Goal: Answer question/provide support: Share knowledge or assist other users

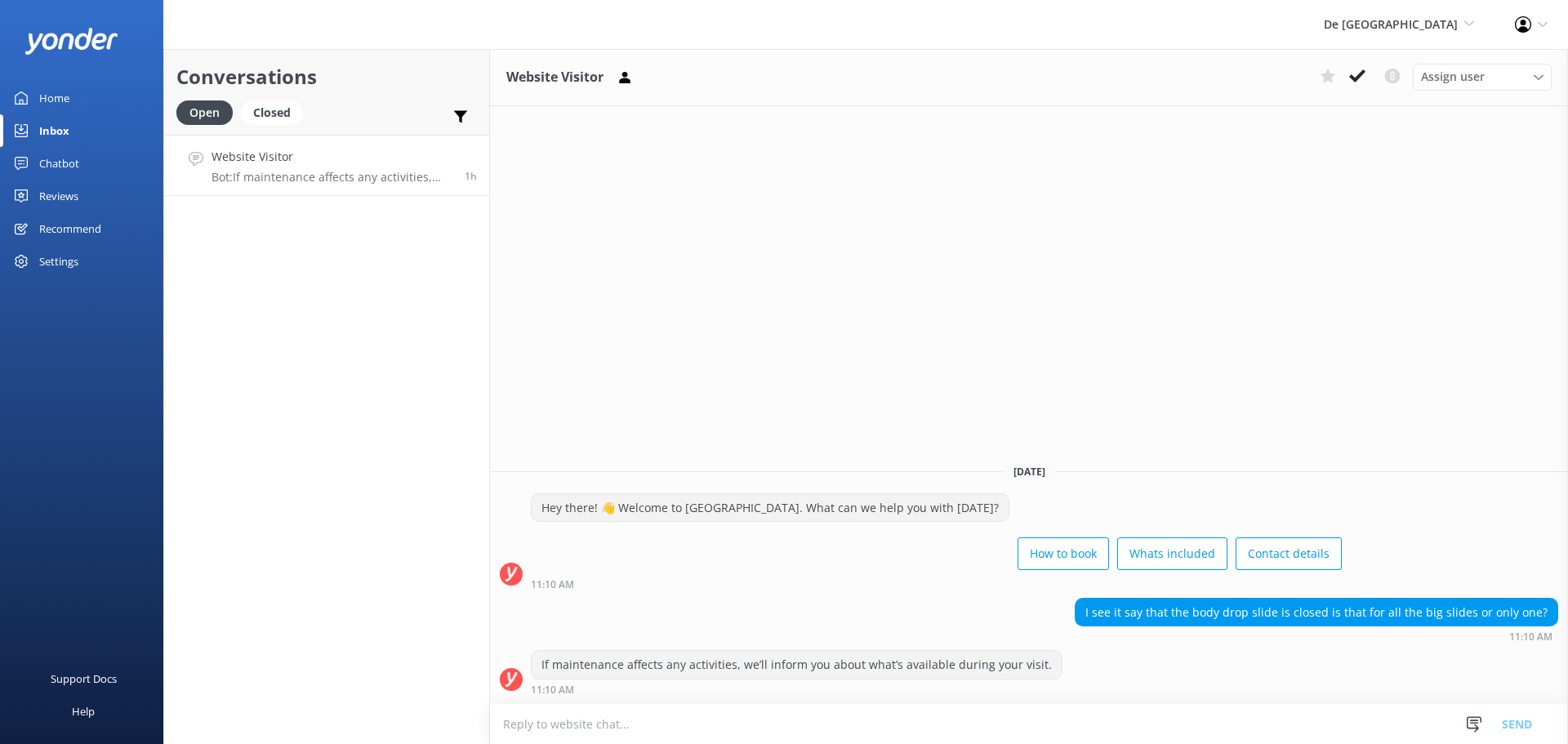
click at [1040, 715] on textarea at bounding box center [1028, 723] width 1078 height 40
click at [800, 730] on textarea at bounding box center [1028, 723] width 1078 height 40
click at [597, 725] on textarea at bounding box center [1028, 723] width 1078 height 40
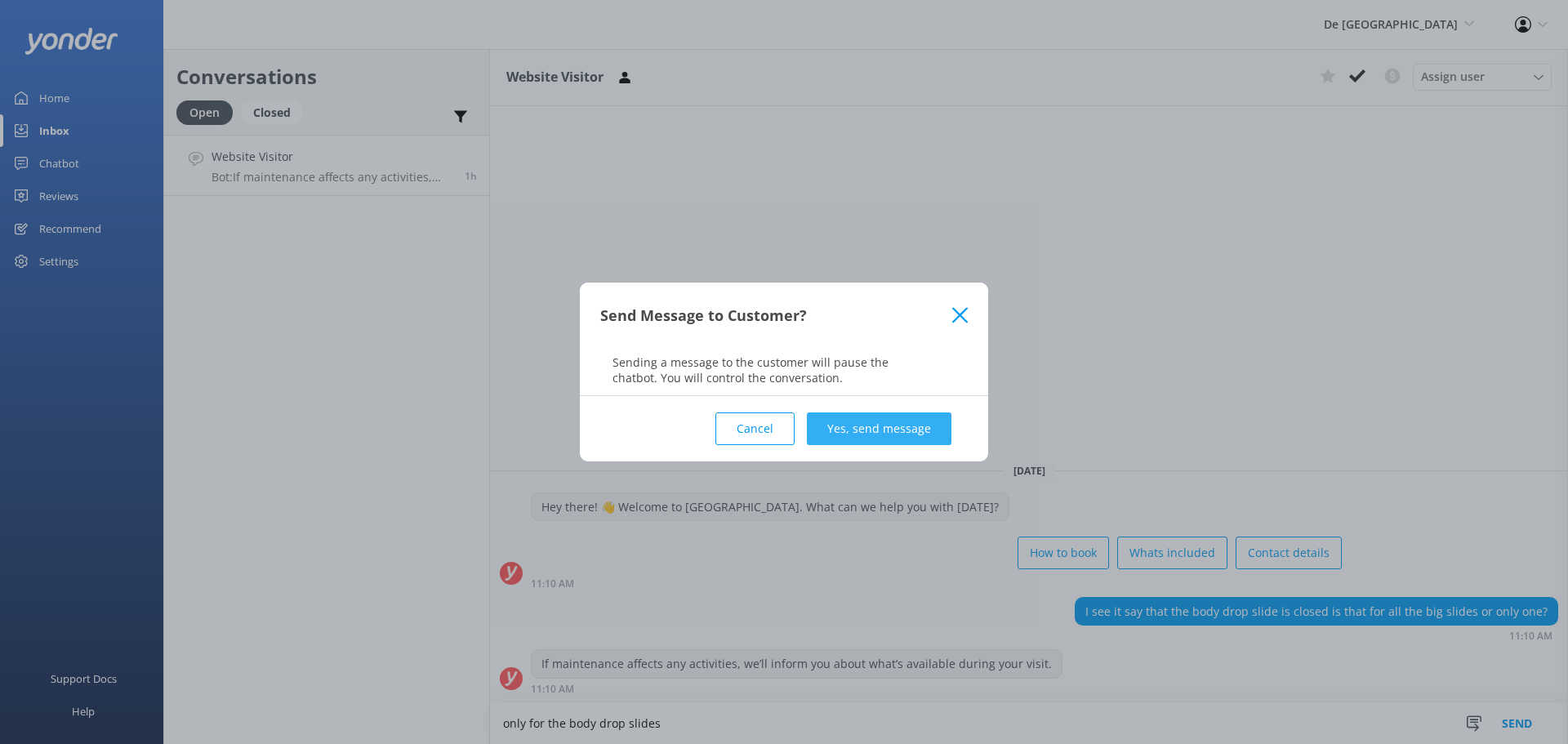
type textarea "only for the body drop slides"
click at [847, 429] on button "Yes, send message" at bounding box center [878, 429] width 144 height 33
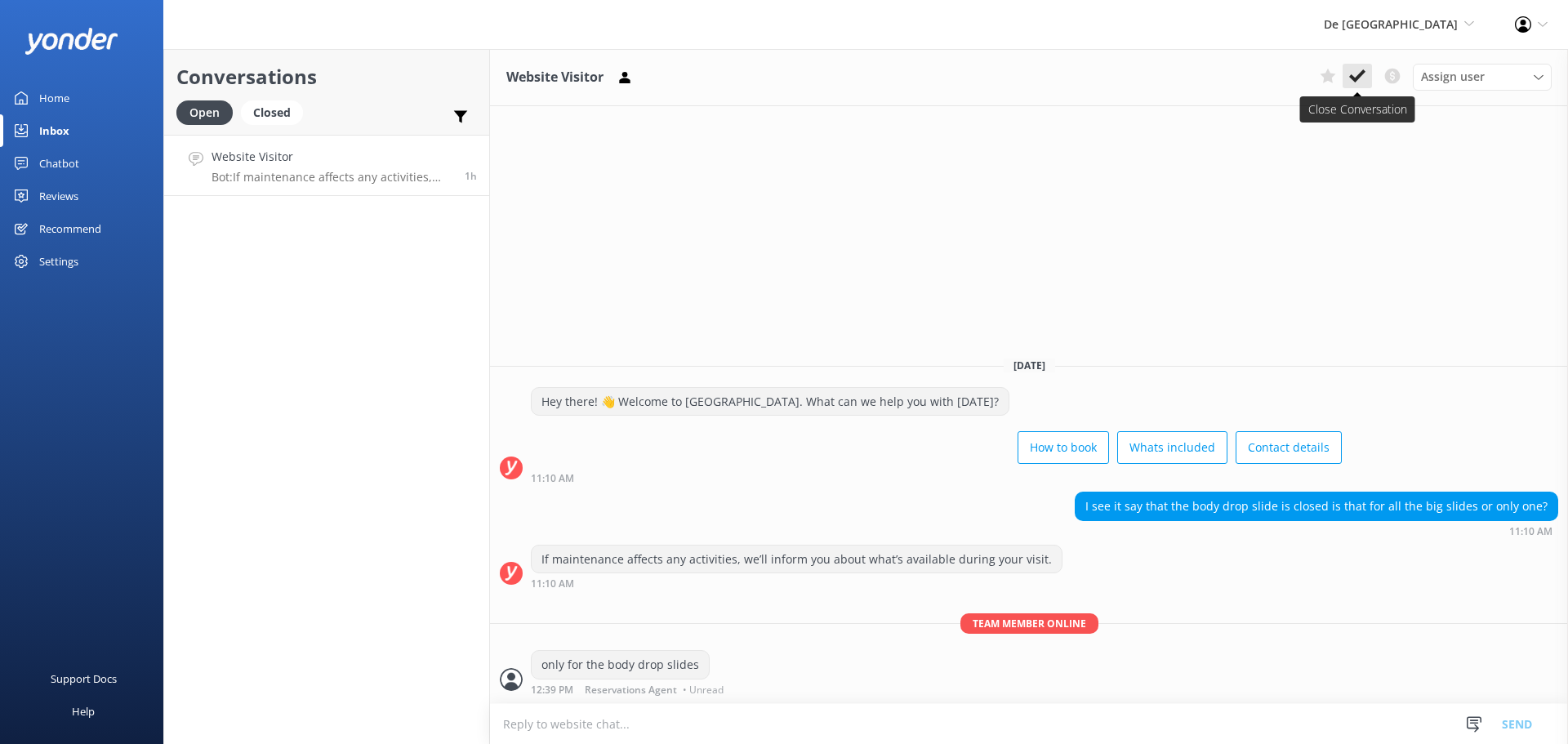
click at [1354, 81] on use at bounding box center [1356, 75] width 16 height 13
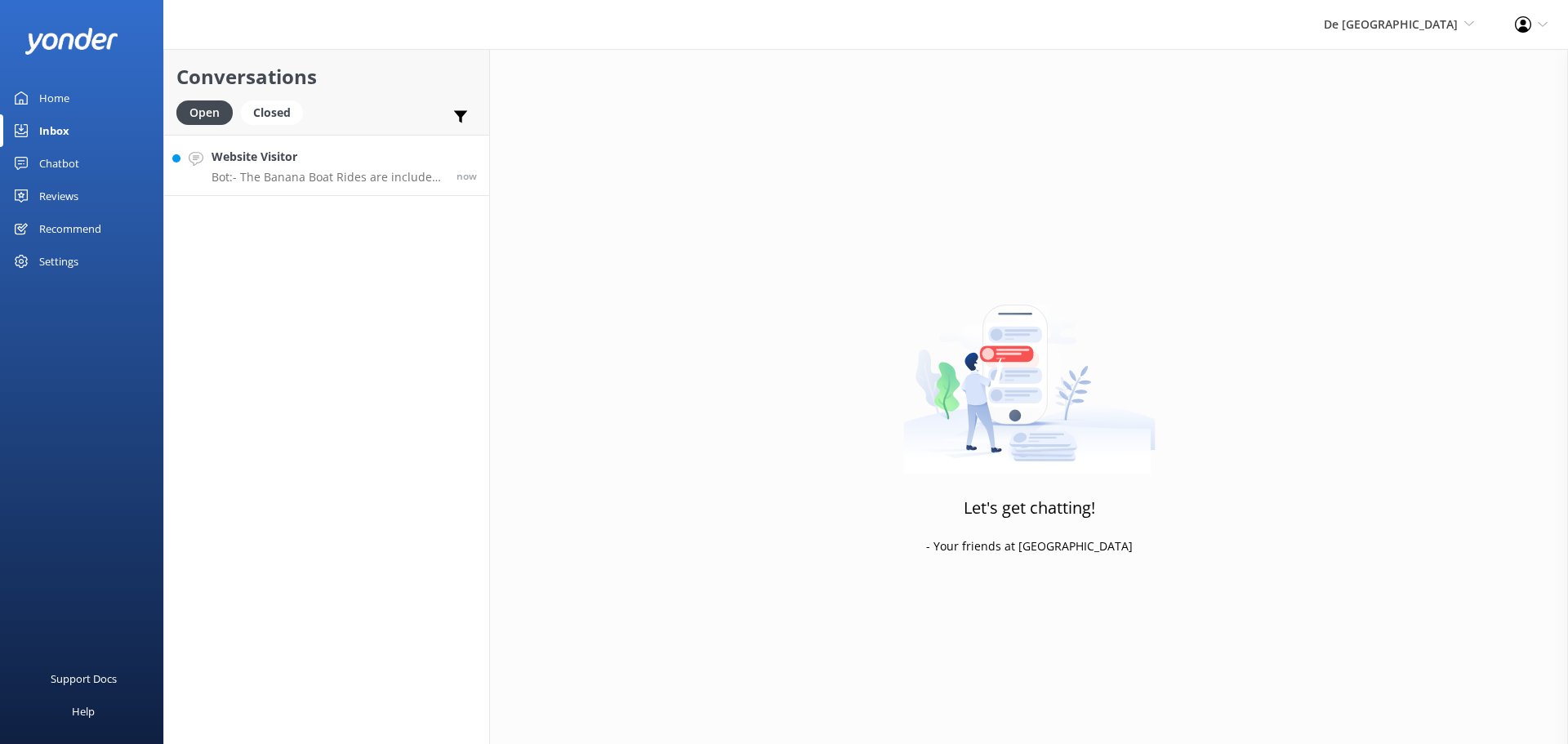
click at [384, 189] on link "Website Visitor Bot: - The Banana Boat Rides are included in the Entry Ticket t…" at bounding box center [326, 165] width 325 height 61
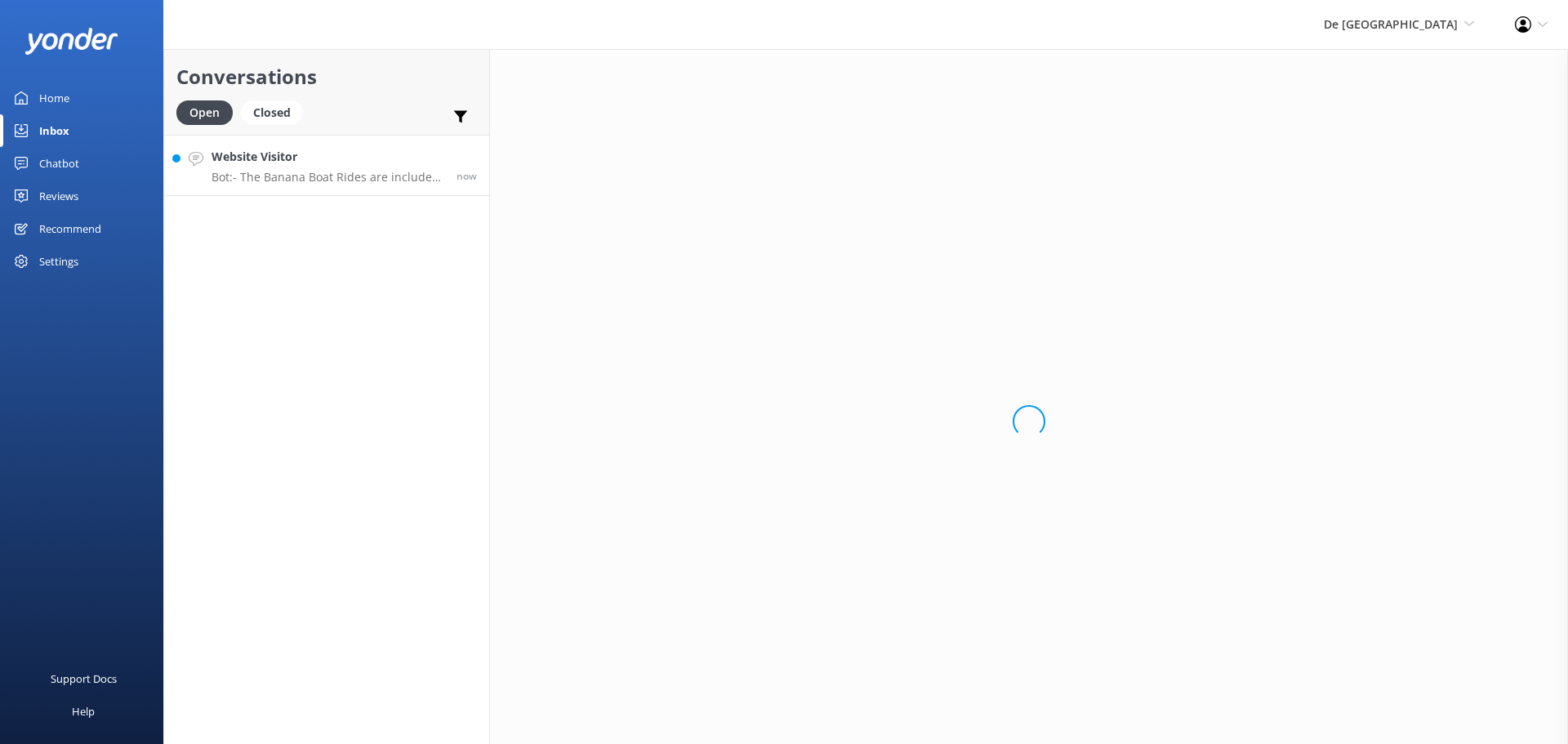
click at [382, 181] on p "Bot: - The Banana Boat Rides are included in the Entry Ticket to [GEOGRAPHIC_DA…" at bounding box center [328, 177] width 233 height 15
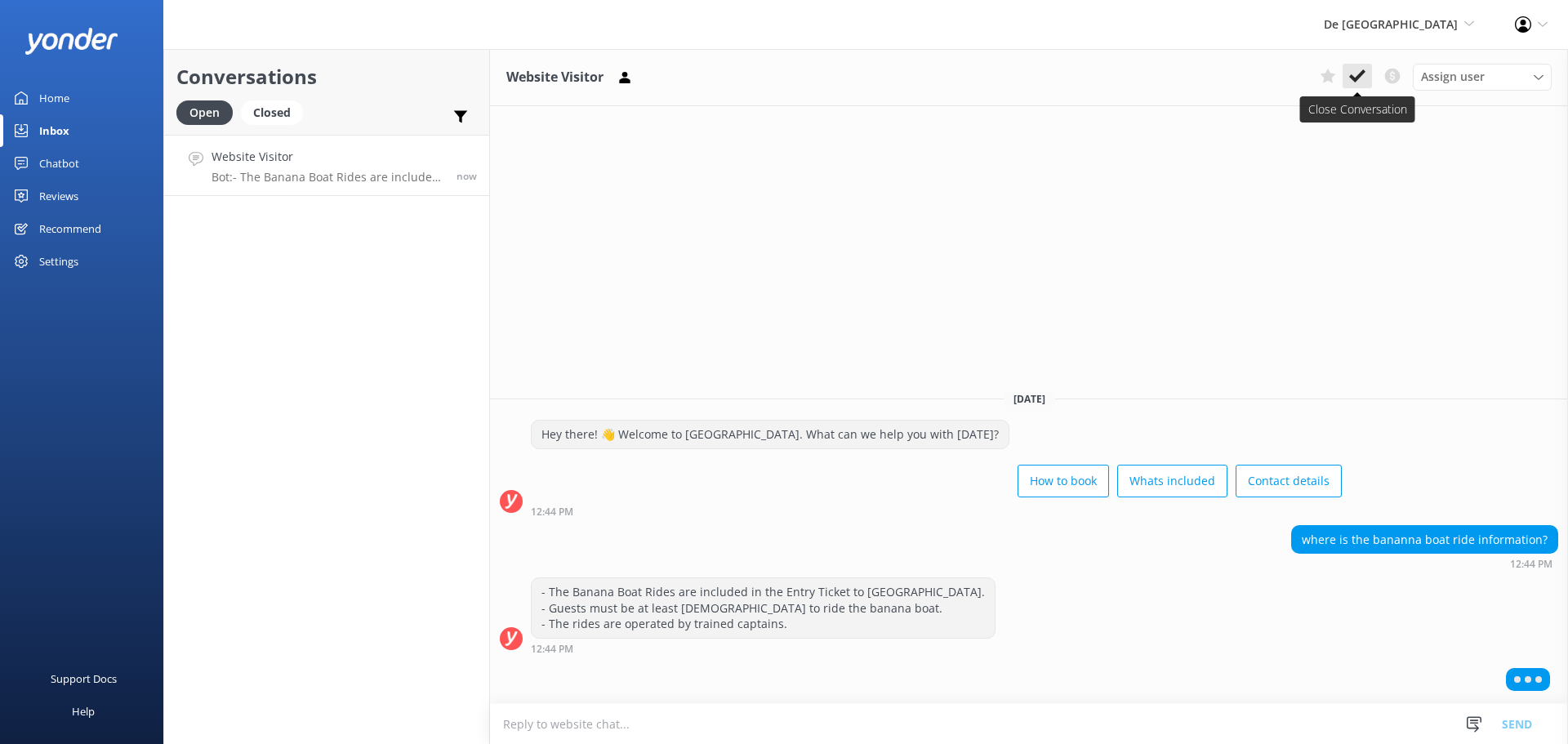
click at [1365, 78] on button at bounding box center [1357, 76] width 29 height 24
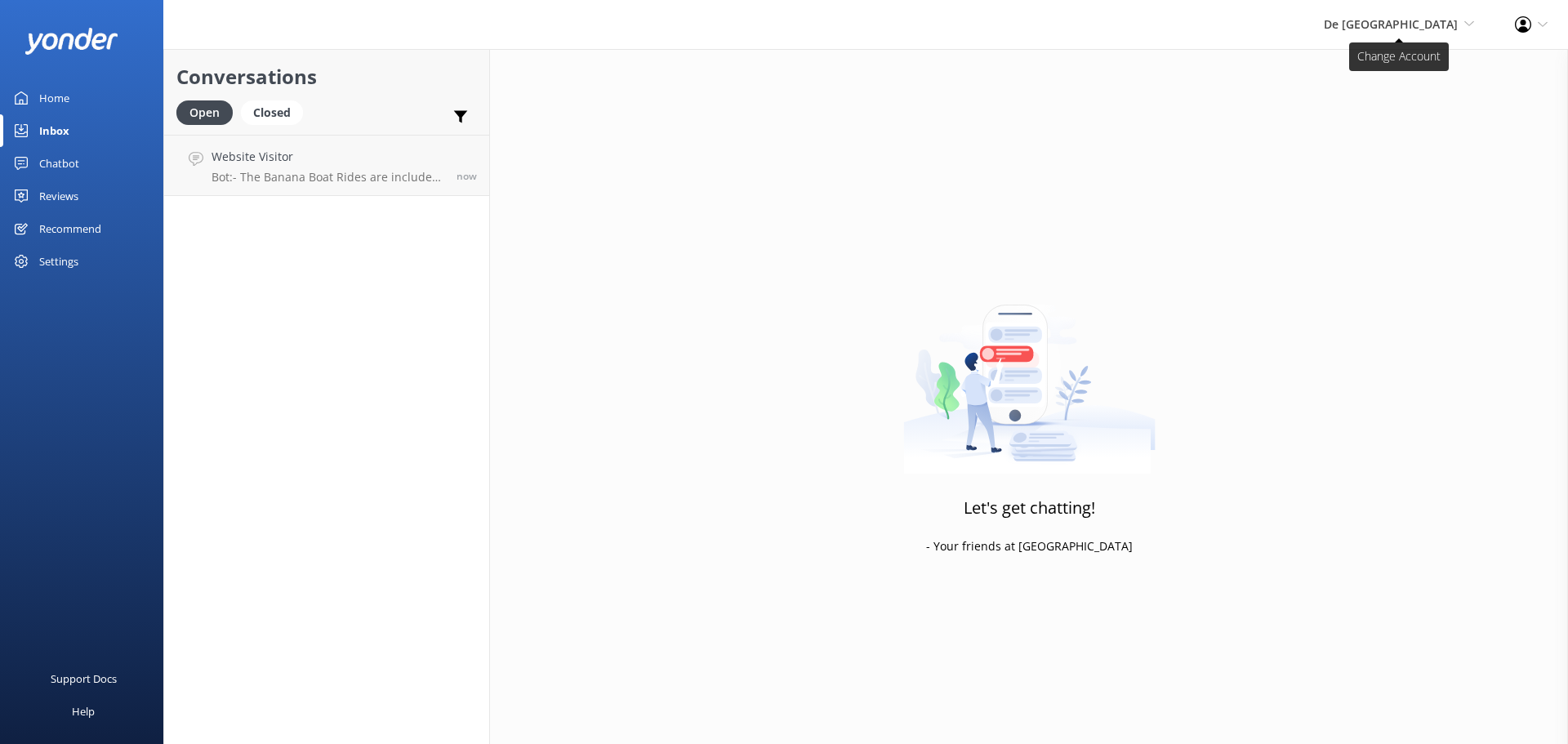
click at [1415, 31] on span "De [GEOGRAPHIC_DATA]" at bounding box center [1390, 24] width 134 height 16
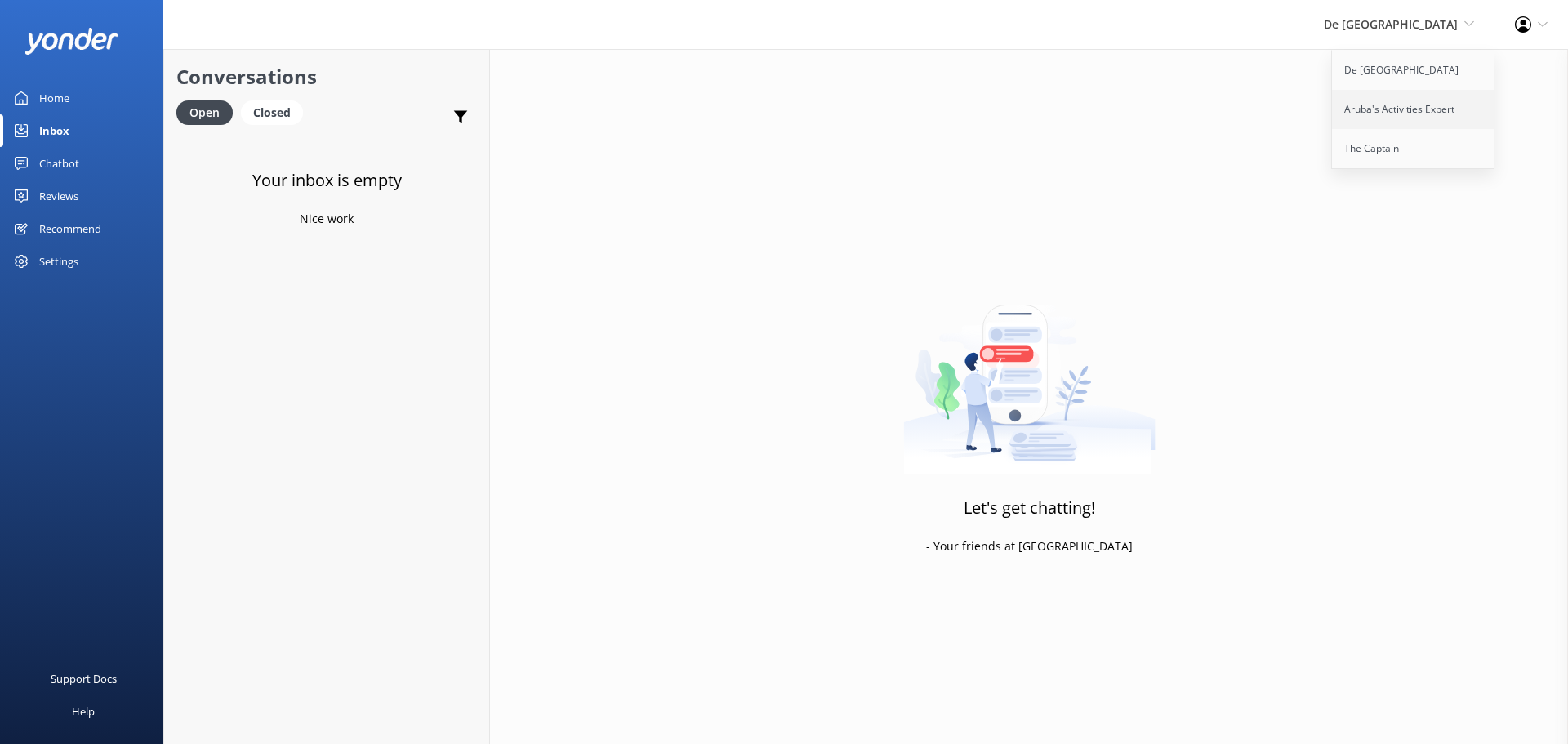
click at [1388, 98] on link "Aruba's Activities Expert" at bounding box center [1413, 109] width 163 height 39
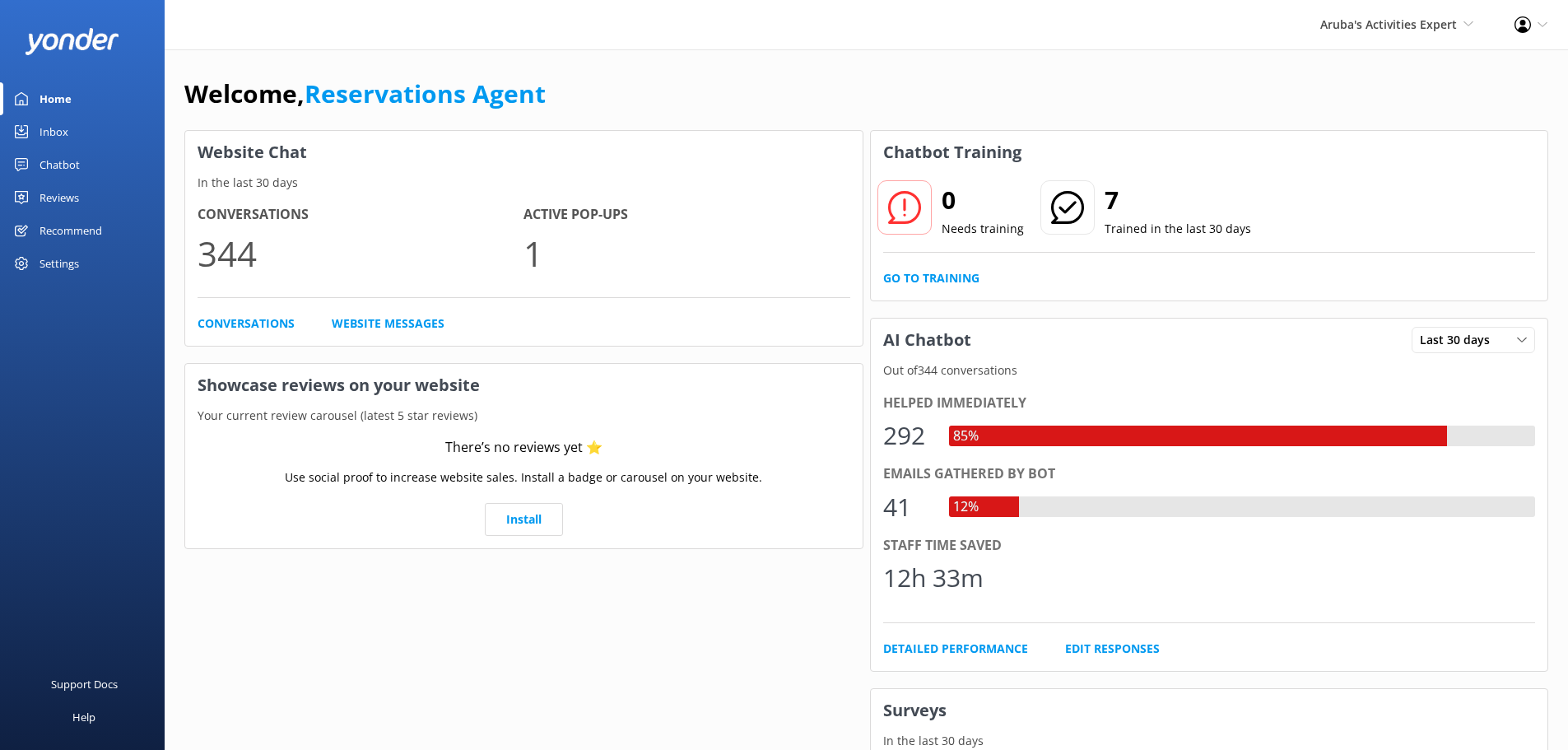
click at [93, 134] on link "Inbox" at bounding box center [82, 131] width 164 height 33
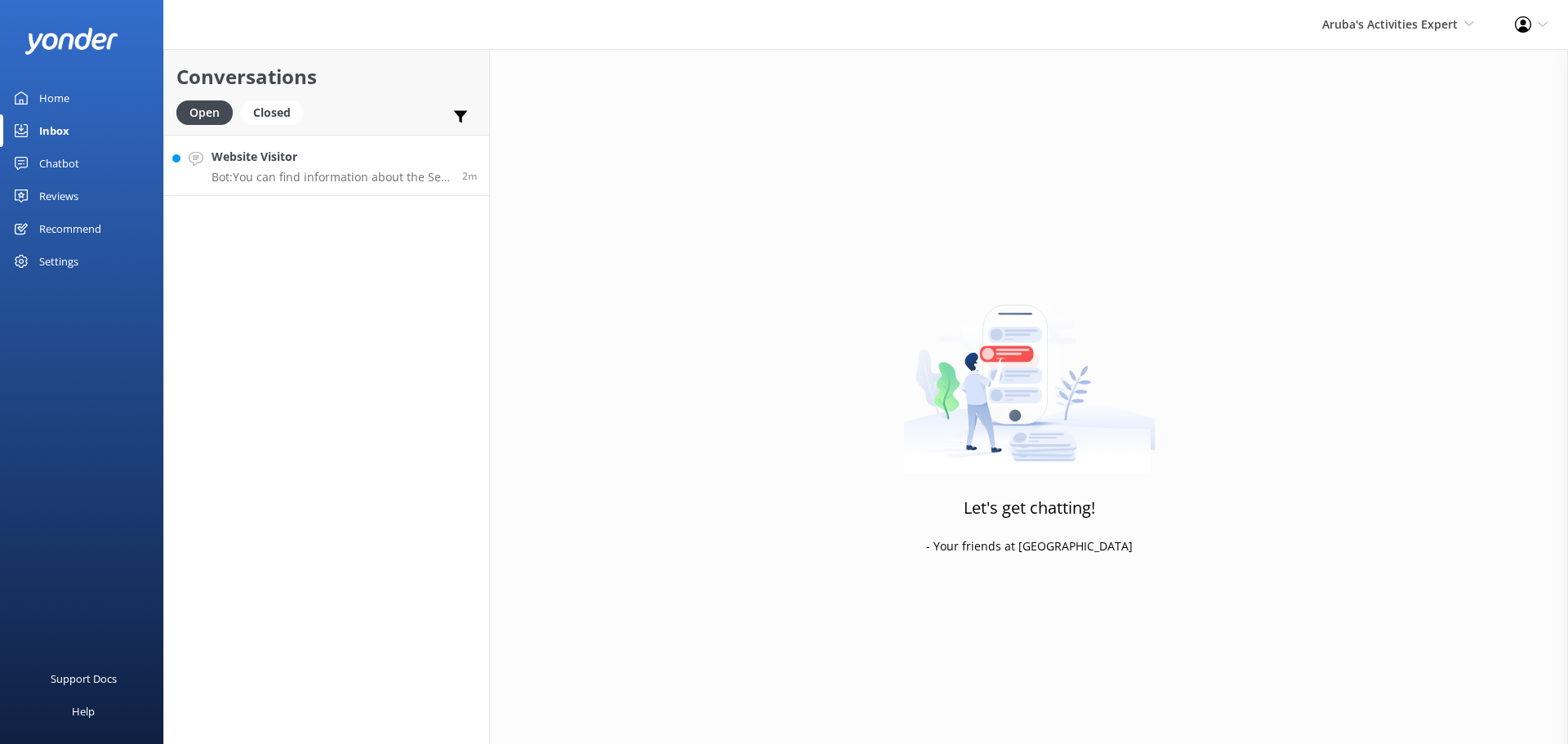
click at [355, 180] on p "Bot: You can find information about the Sea Trek tour here: [URL][DOMAIN_NAME]." at bounding box center [331, 177] width 238 height 15
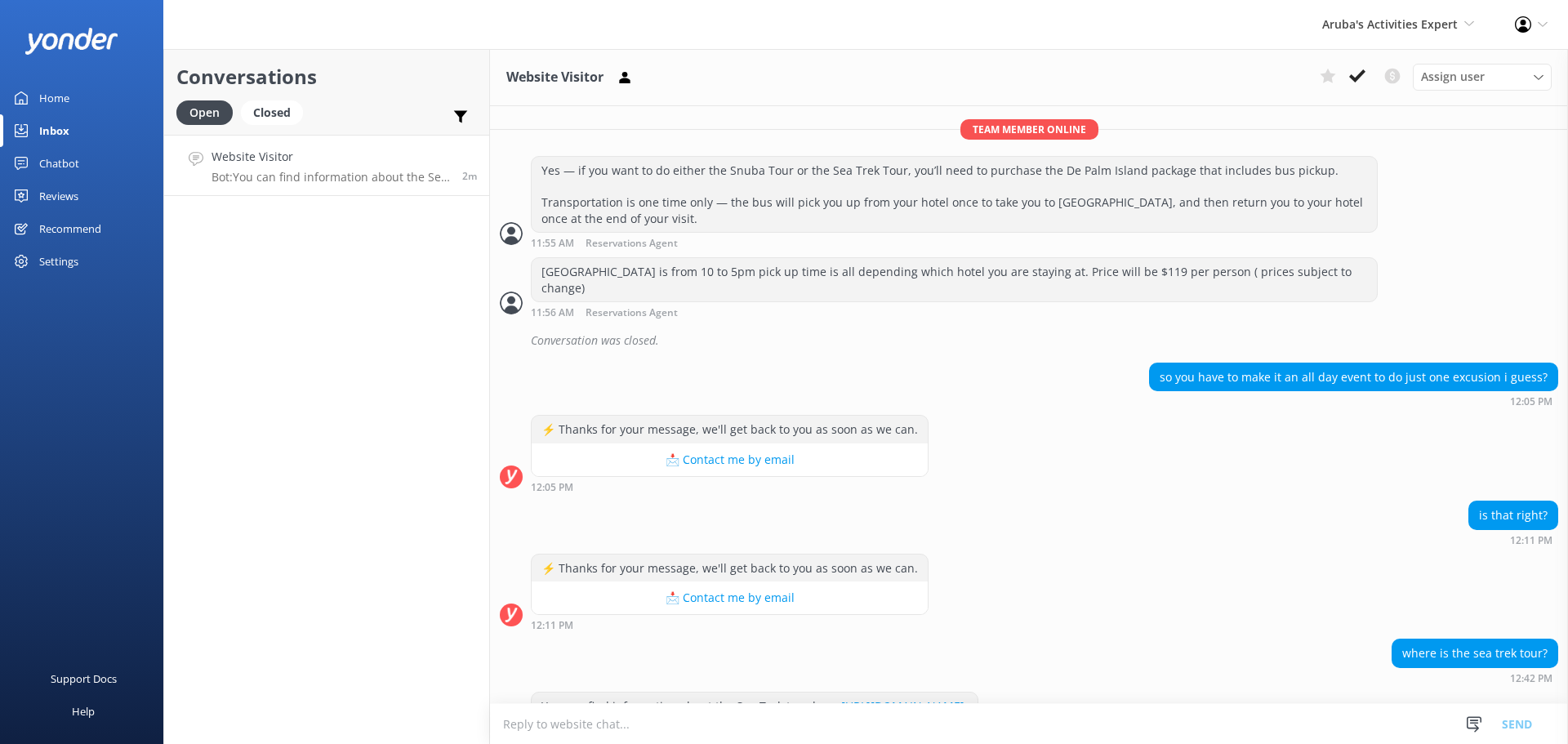
scroll to position [1838, 0]
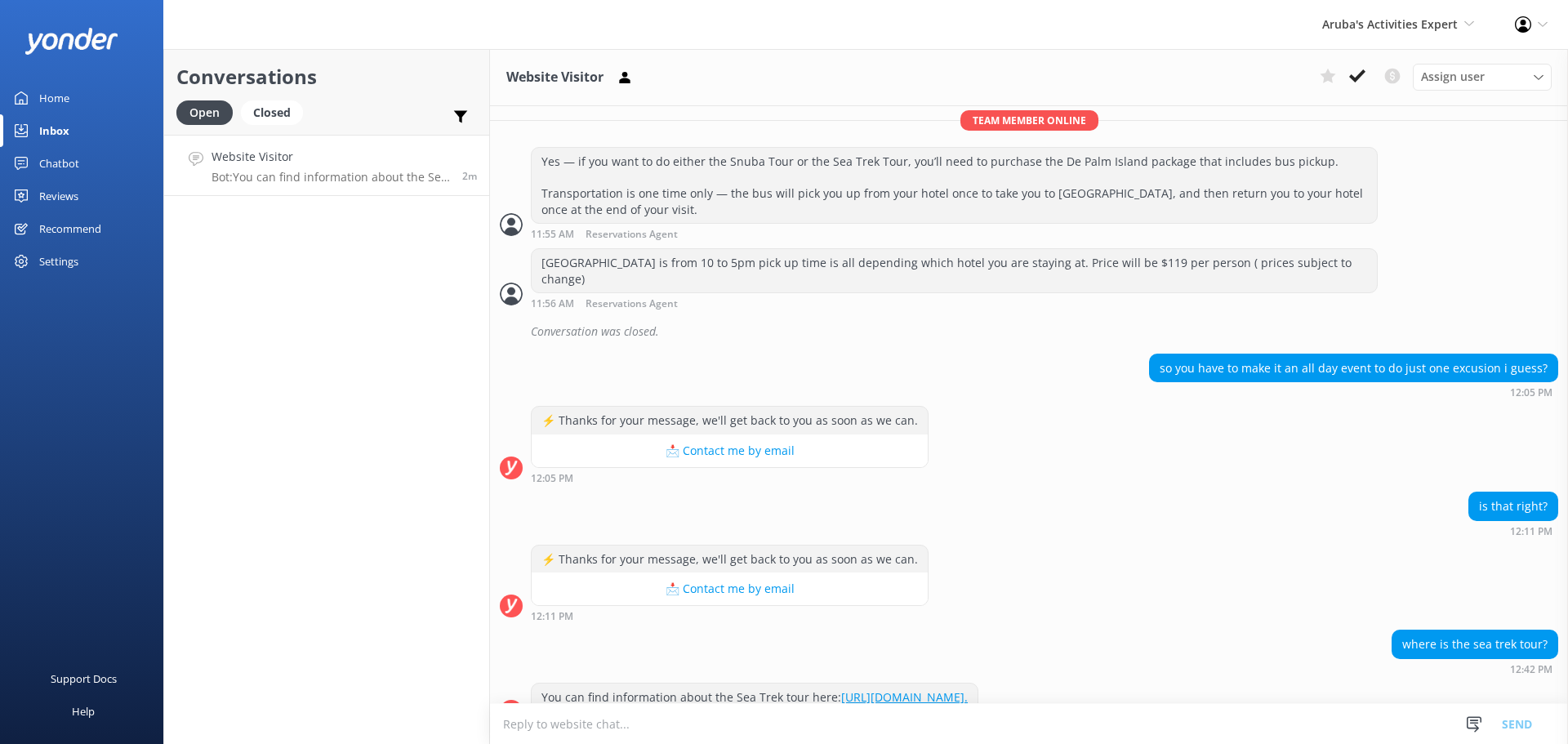
click at [937, 728] on textarea at bounding box center [1028, 723] width 1078 height 40
click at [1354, 79] on use at bounding box center [1356, 75] width 16 height 13
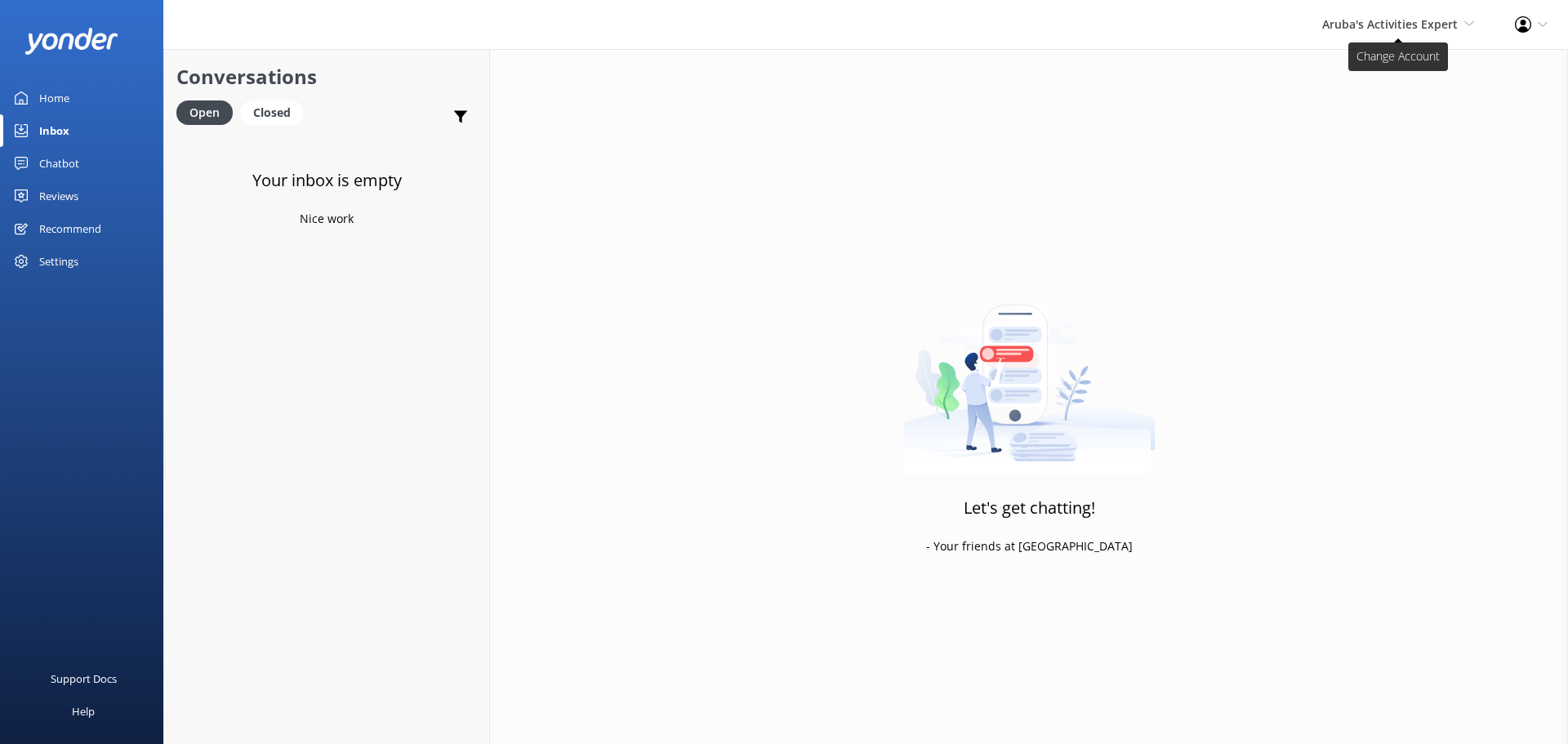
click at [1408, 18] on span "Aruba's Activities Expert" at bounding box center [1389, 24] width 136 height 16
click at [1364, 145] on link "The Captain" at bounding box center [1413, 148] width 163 height 39
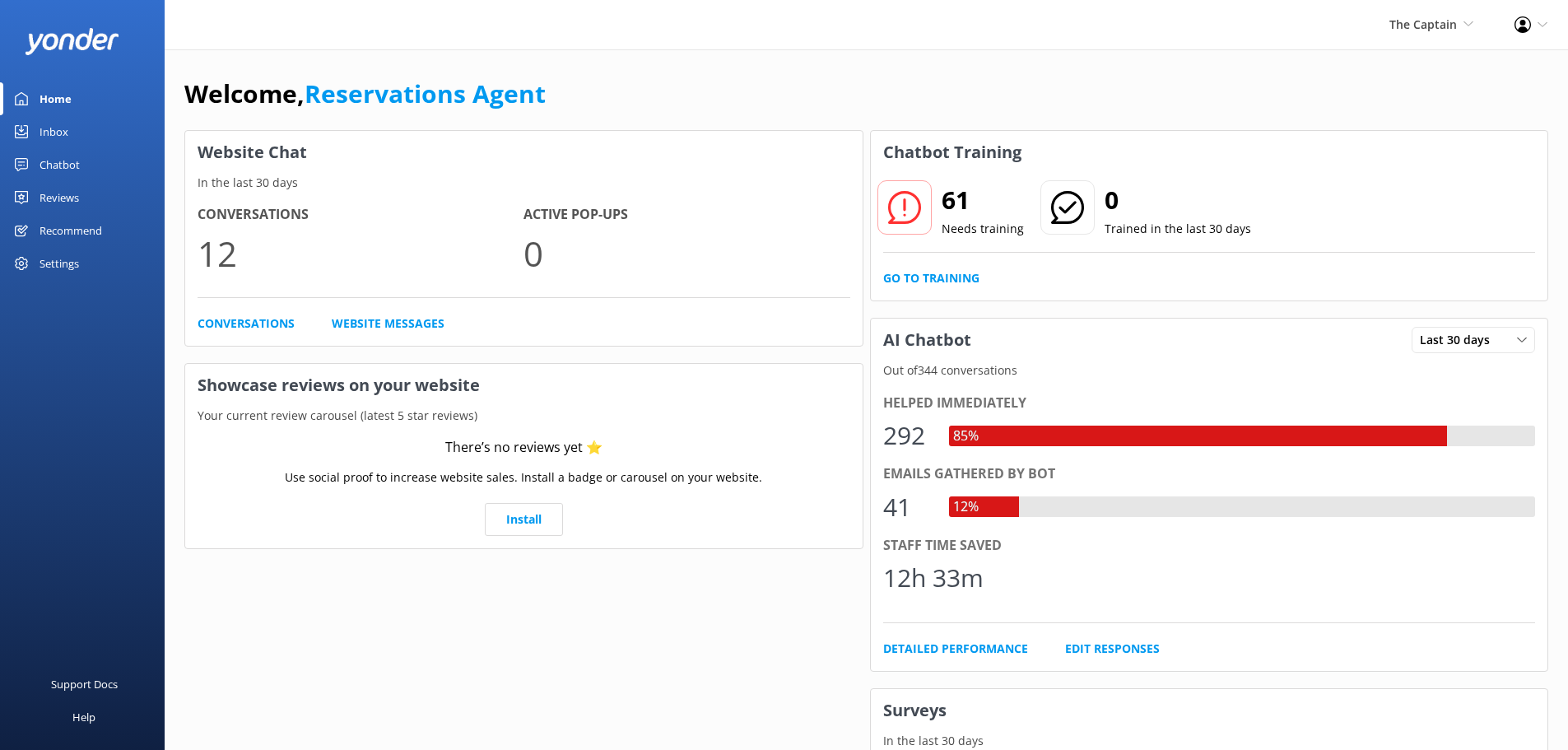
click at [80, 128] on link "Inbox" at bounding box center [82, 131] width 164 height 33
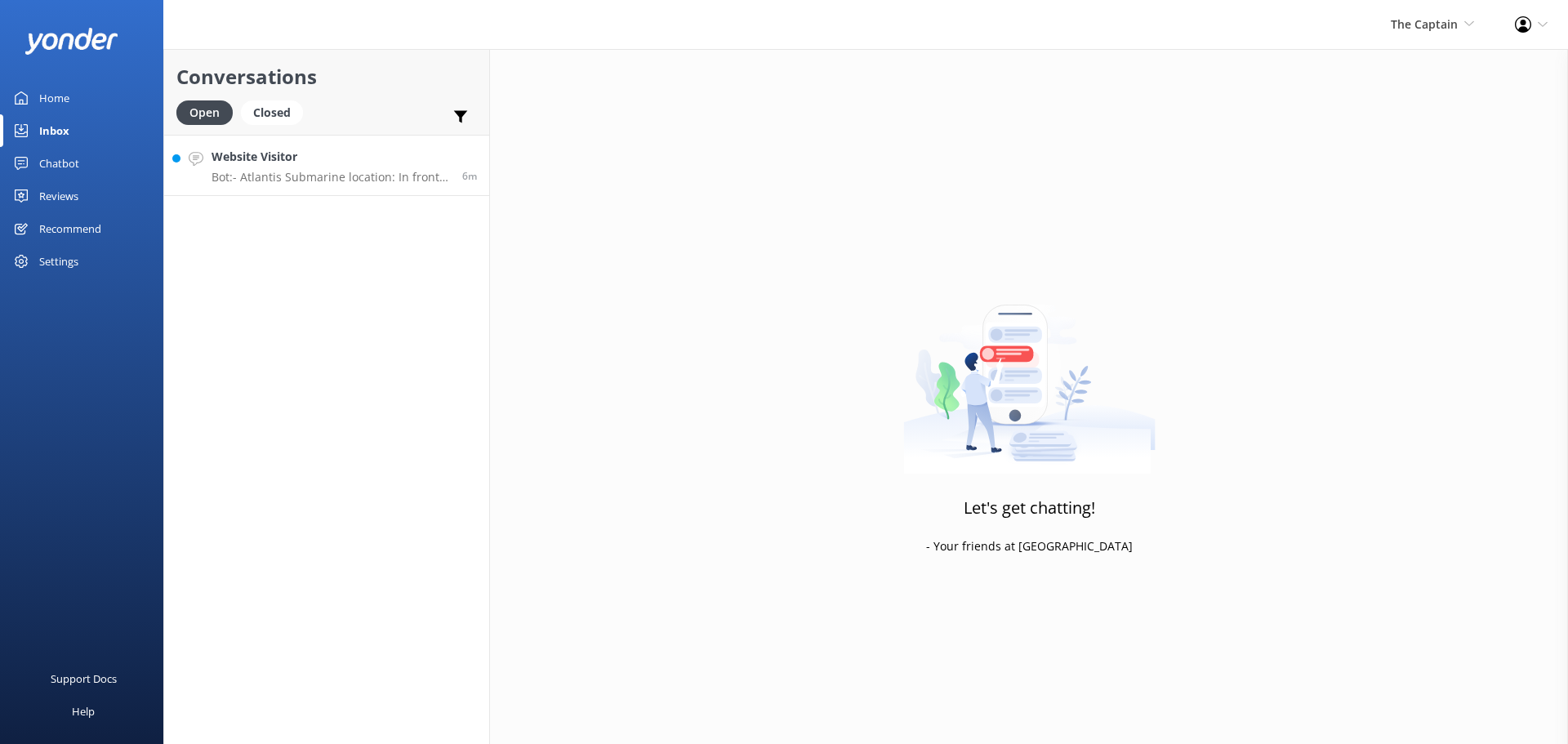
click at [376, 188] on link "Website Visitor Bot: - Atlantis Submarine location: In front of Renaissance Win…" at bounding box center [326, 165] width 325 height 61
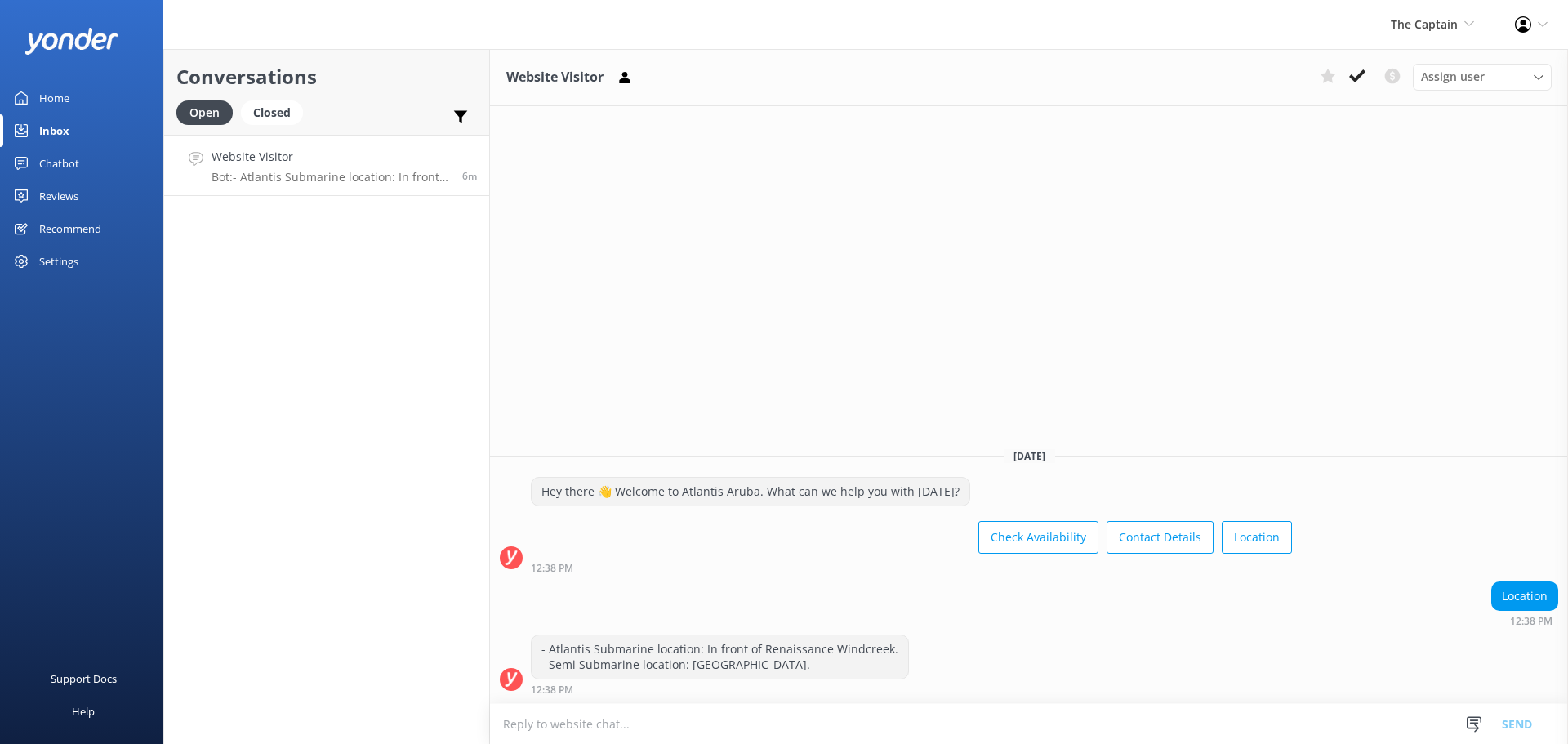
click at [362, 174] on p "Bot: - Atlantis Submarine location: In front of Renaissance Windcreek. - Semi S…" at bounding box center [331, 177] width 238 height 15
click at [1361, 79] on icon at bounding box center [1356, 76] width 16 height 16
